Goal: Communication & Community: Answer question/provide support

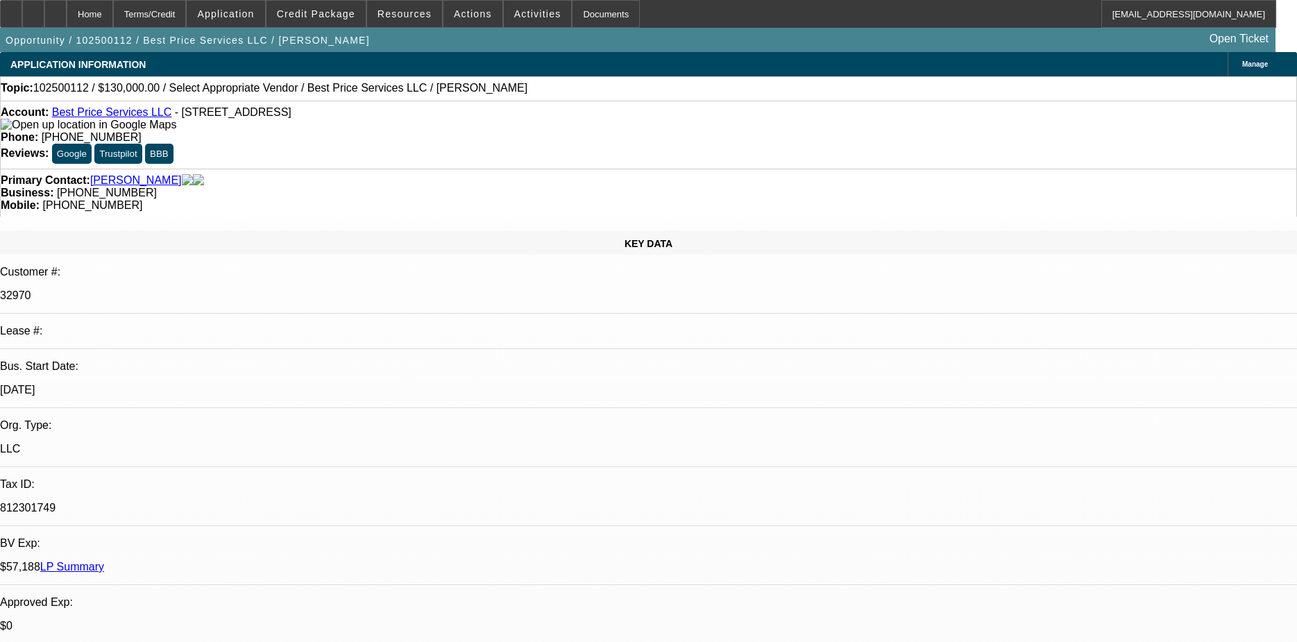
select select "0"
select select "2"
select select "0.1"
select select "4"
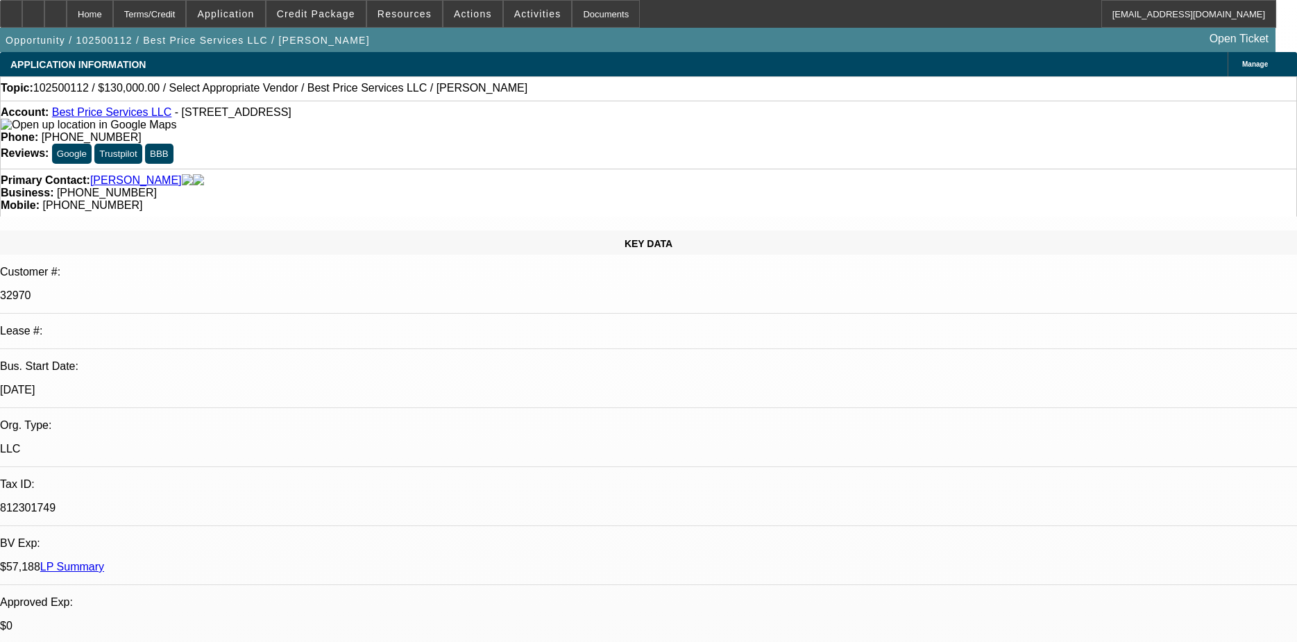
radio input "true"
type textarea "O"
drag, startPoint x: 1122, startPoint y: 239, endPoint x: 1144, endPoint y: 239, distance: 21.5
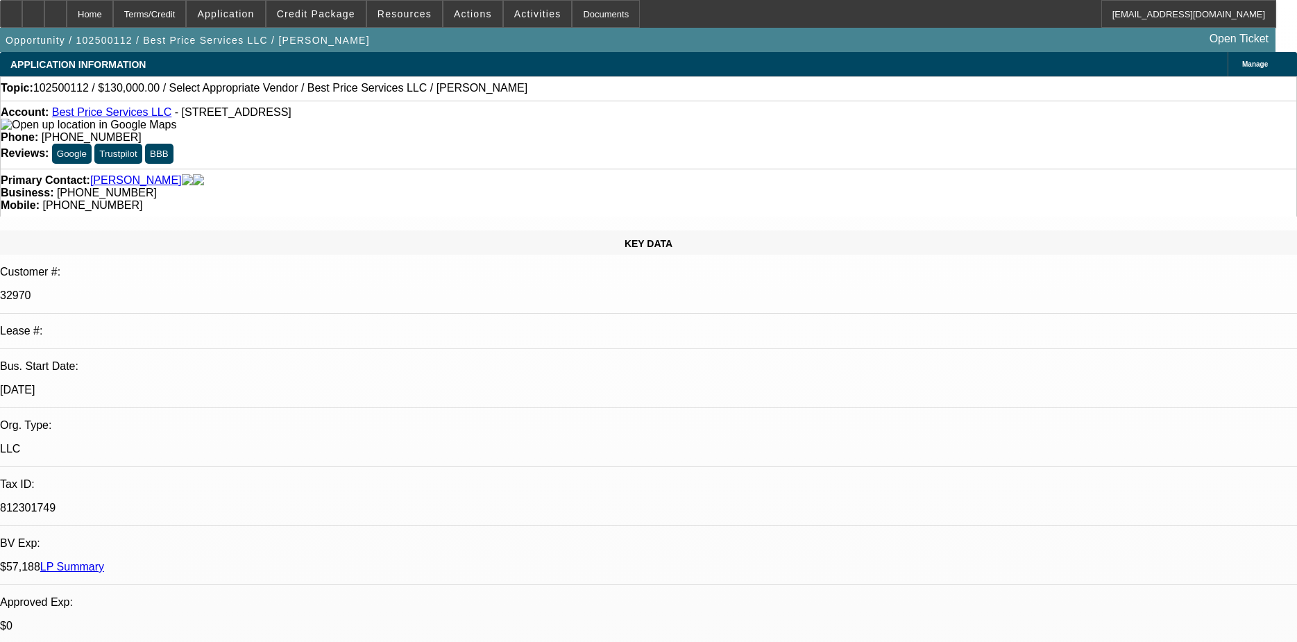
type textarea "PORTFOLIO DEAL, PAYS WEKLL, NO ISSUES, JUST 1 RANDOM BOUNCE. GPS FUNCTIONS PROP…"
drag, startPoint x: 1235, startPoint y: 301, endPoint x: 1190, endPoint y: 419, distance: 126.7
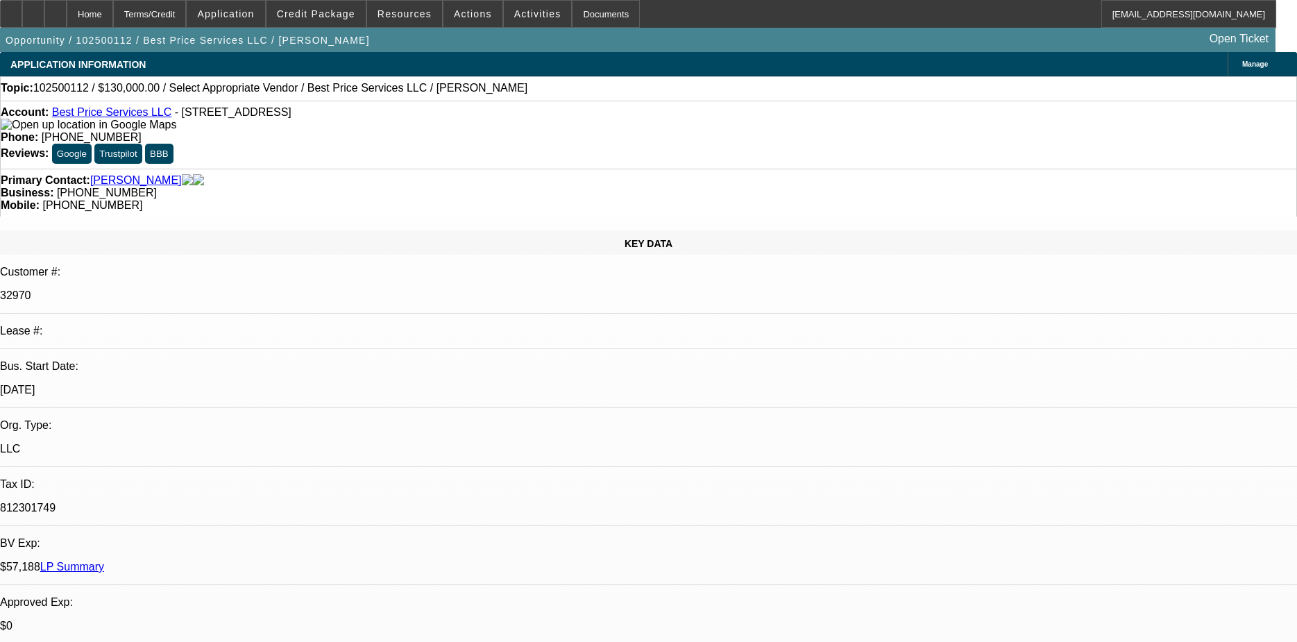
radio input "false"
radio input "true"
